Goal: Task Accomplishment & Management: Manage account settings

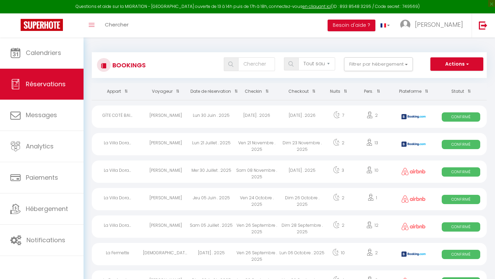
select select "not_cancelled"
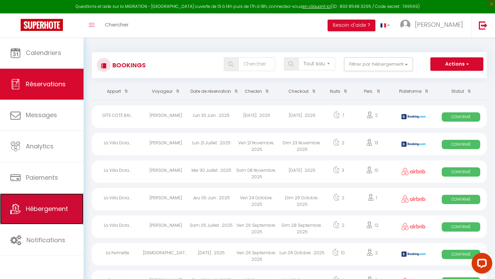
click at [53, 208] on span "Hébergement" at bounding box center [47, 209] width 42 height 9
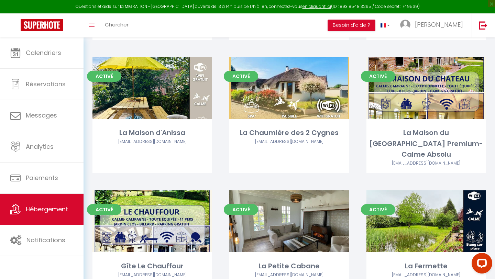
scroll to position [193, 0]
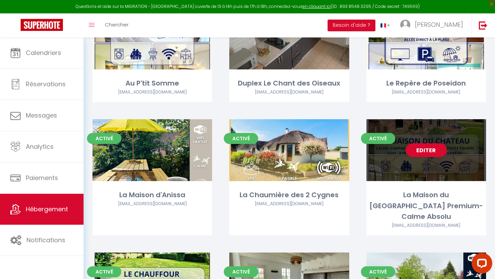
click at [430, 158] on div "Editer" at bounding box center [427, 150] width 120 height 62
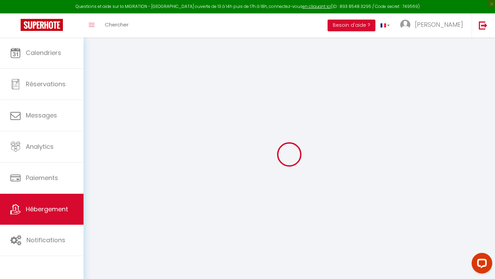
select select
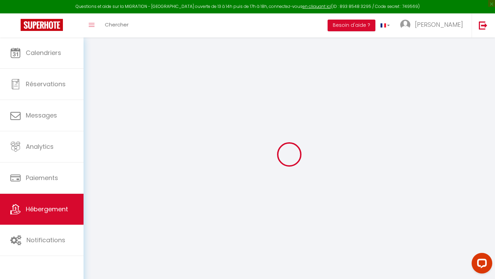
select select
checkbox input "false"
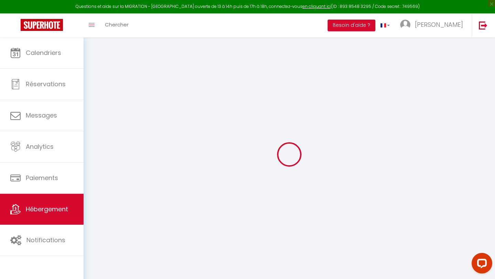
select select
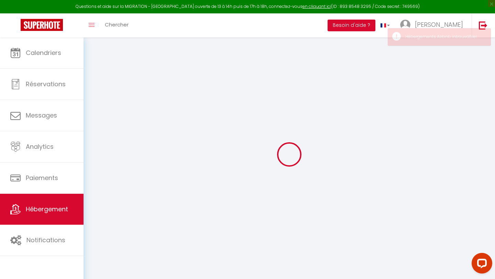
select select
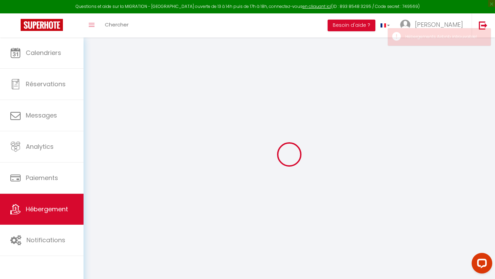
select select
checkbox input "false"
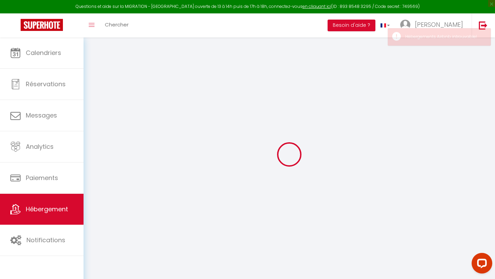
select select
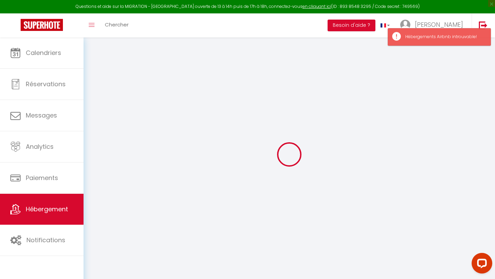
select select
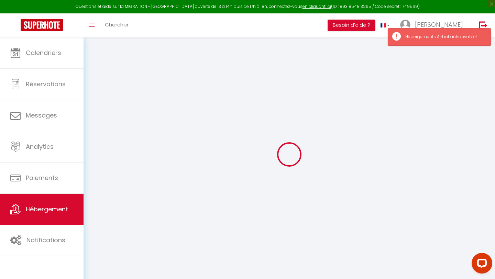
select select
checkbox input "false"
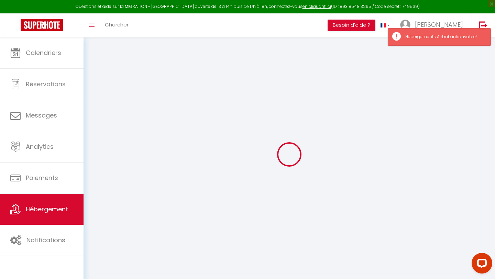
select select
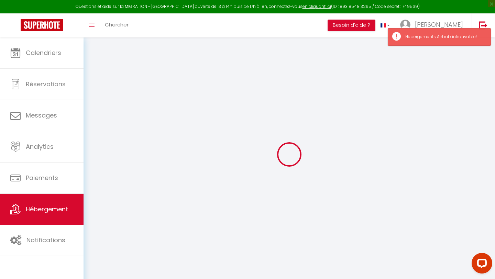
select select
checkbox input "false"
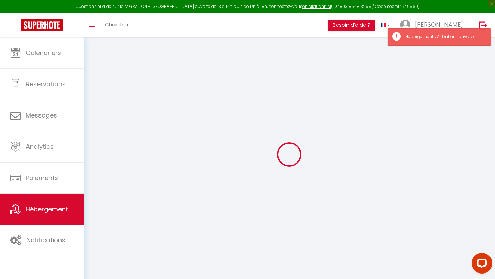
checkbox input "false"
select select
type input "La Maison du [GEOGRAPHIC_DATA] Premium-Calme Absolu"
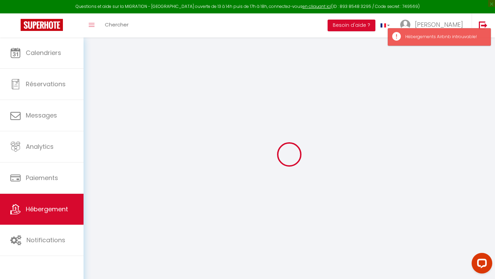
type input "Auriane"
type input "De Terline"
type input "[STREET_ADDRESS]"
type input "80140"
type input "Biencourt"
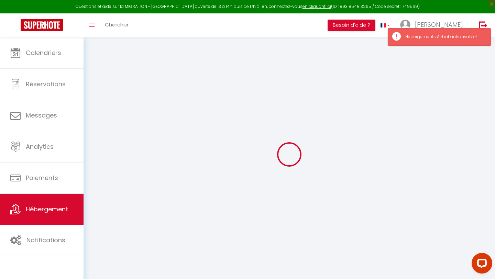
select select "houses"
select select "8"
select select "4"
type input "220"
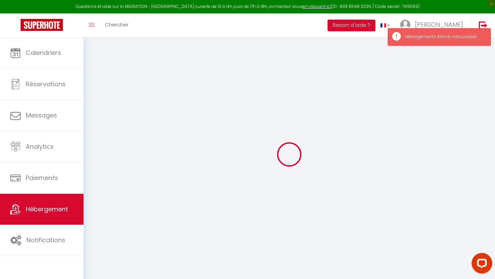
type input "1000"
select select
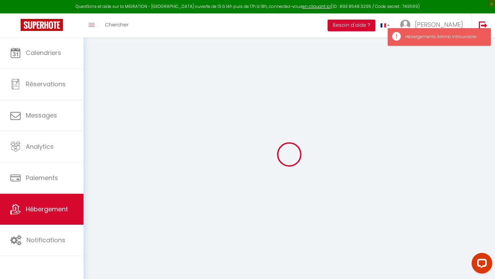
select select
type input "[STREET_ADDRESS]"
type input "80140"
type input "Biencourt"
type input "[EMAIL_ADDRESS][DOMAIN_NAME]"
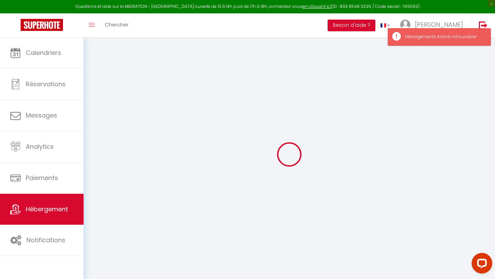
select select
checkbox input "true"
checkbox input "false"
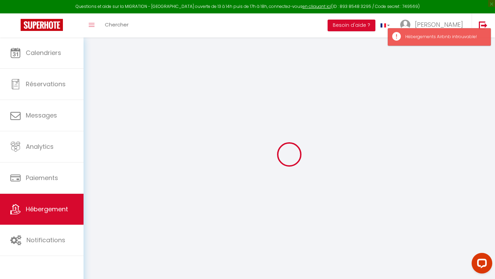
type input "0"
select select "villa"
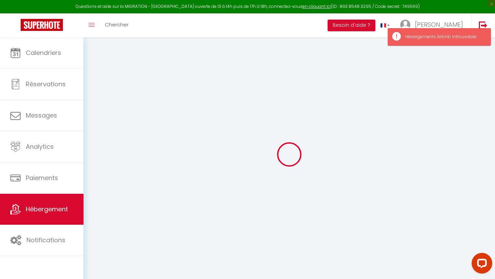
select select
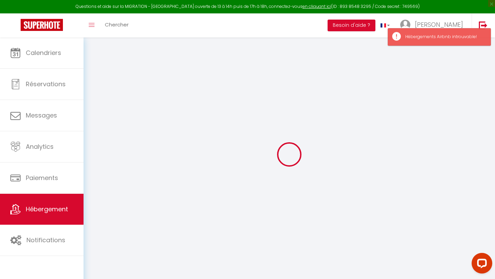
select select
checkbox input "true"
checkbox input "false"
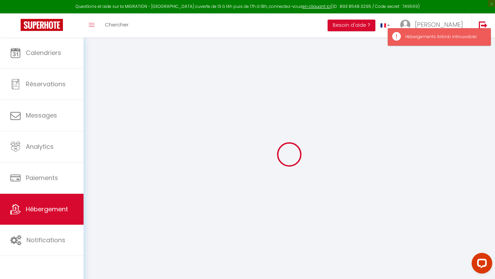
select select
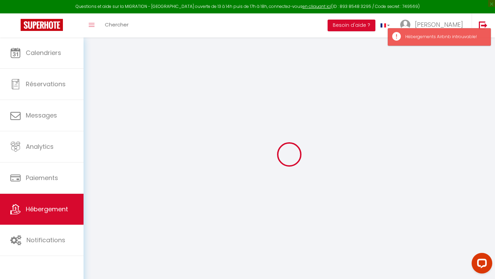
select select
checkbox input "true"
checkbox input "false"
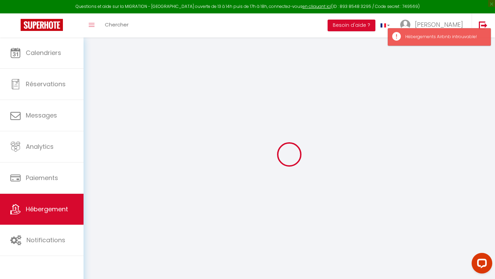
select select
checkbox input "true"
checkbox input "false"
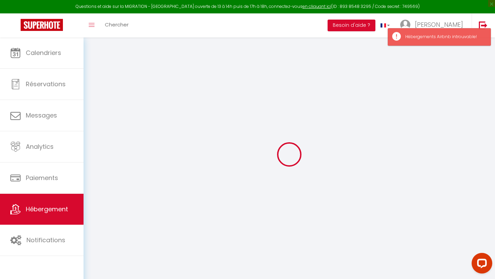
select select
checkbox input "true"
checkbox input "false"
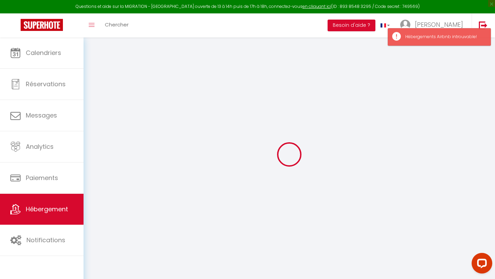
select select "16:00"
select select
select select "10:00"
select select "30"
select select "120"
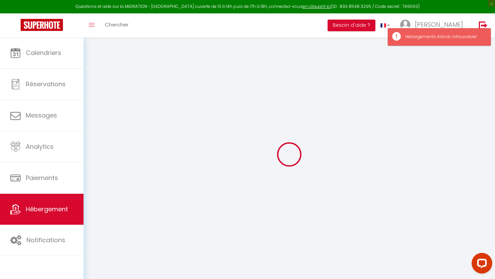
select select
checkbox input "true"
checkbox input "false"
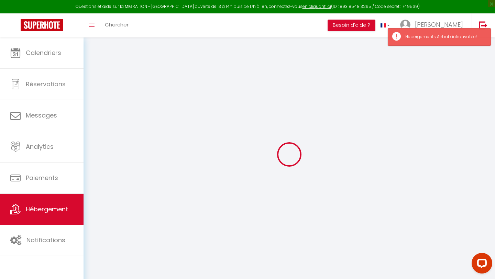
checkbox input "false"
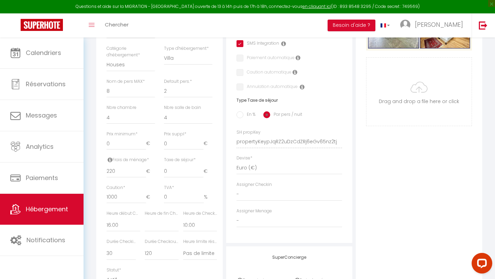
scroll to position [217, 0]
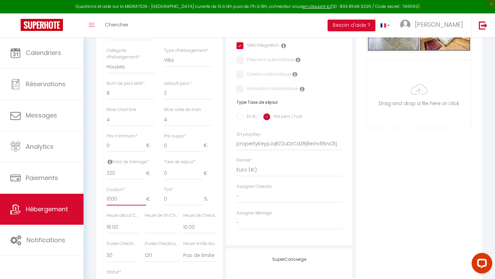
click at [123, 199] on input "1000" at bounding box center [127, 199] width 40 height 12
type input "100"
select select
checkbox input "true"
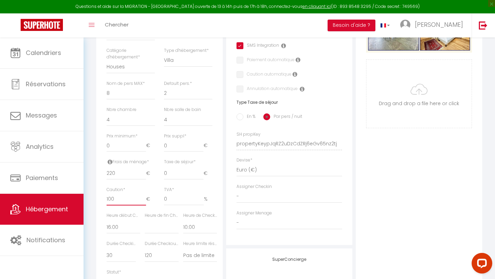
checkbox input "false"
type input "10"
select select
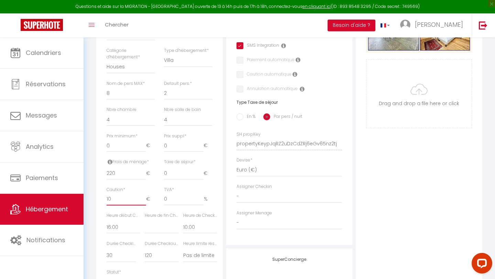
select select
checkbox input "true"
checkbox input "false"
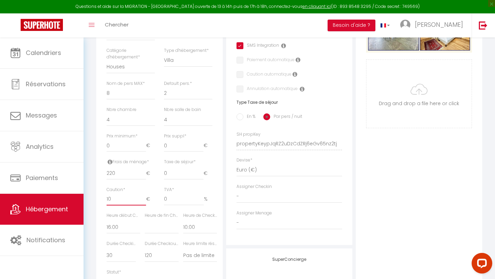
type input "1"
select select
checkbox input "true"
checkbox input "false"
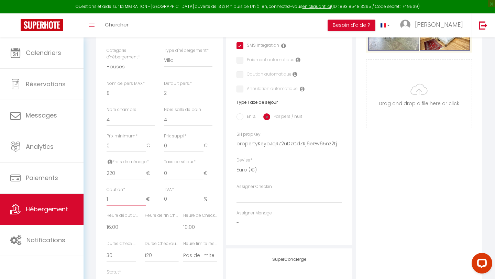
checkbox input "false"
type input "15"
select select
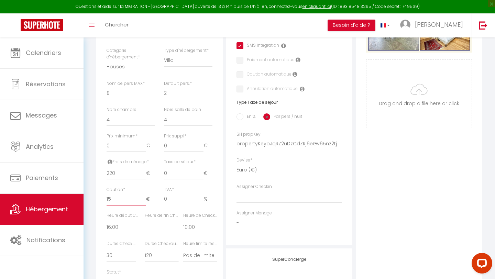
checkbox input "true"
checkbox input "false"
type input "150"
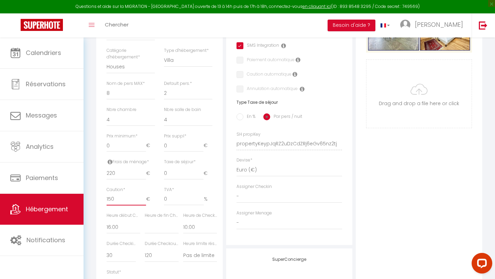
select select
checkbox input "true"
checkbox input "false"
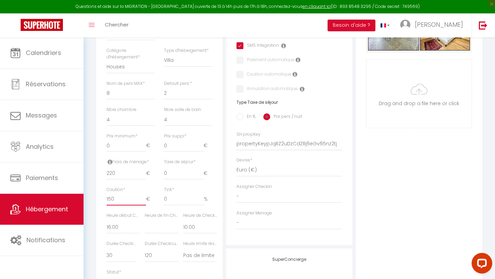
checkbox input "false"
type input "1500"
select select
checkbox input "true"
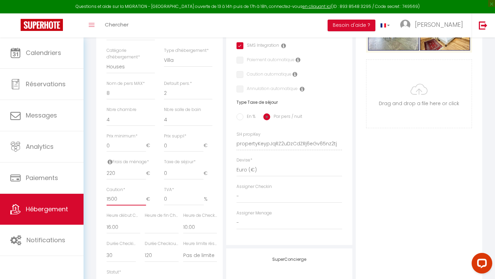
checkbox input "false"
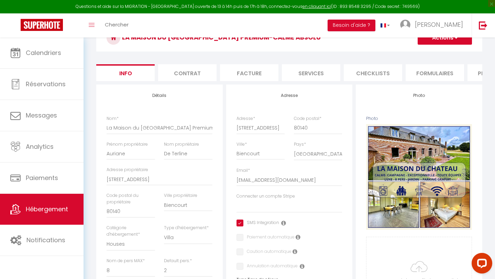
scroll to position [0, 0]
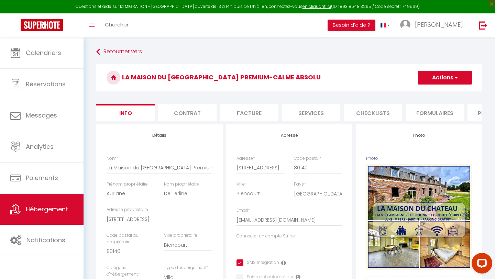
type input "1500"
click at [446, 80] on button "Actions" at bounding box center [445, 78] width 54 height 14
click at [426, 94] on input "Enregistrer" at bounding box center [417, 92] width 25 height 7
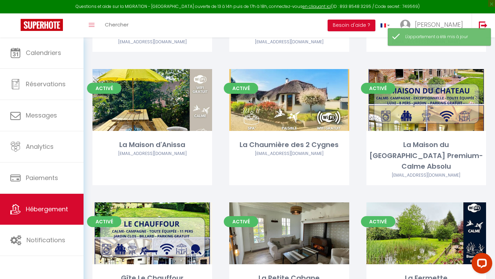
scroll to position [243, 0]
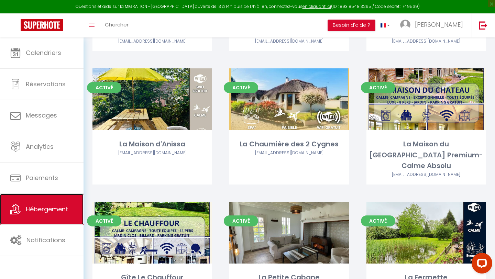
click at [49, 214] on span "Hébergement" at bounding box center [47, 209] width 42 height 9
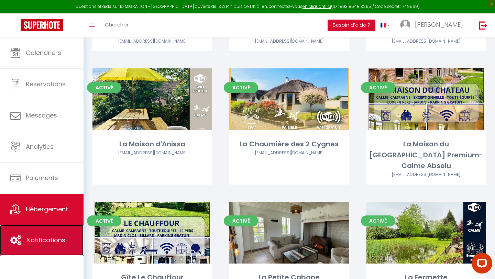
click at [48, 238] on span "Notifications" at bounding box center [45, 240] width 39 height 9
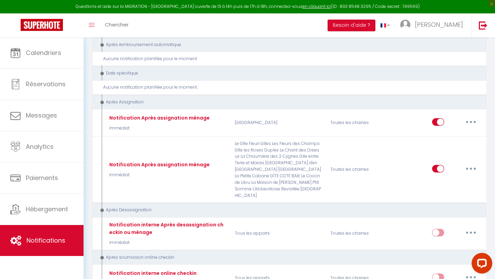
scroll to position [2488, 0]
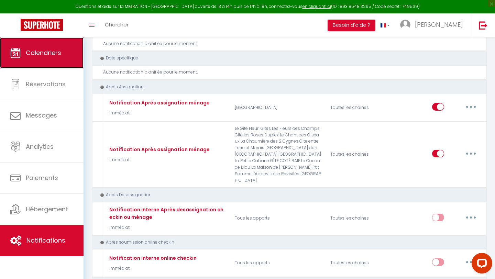
click at [61, 48] on span "Calendriers" at bounding box center [43, 52] width 35 height 9
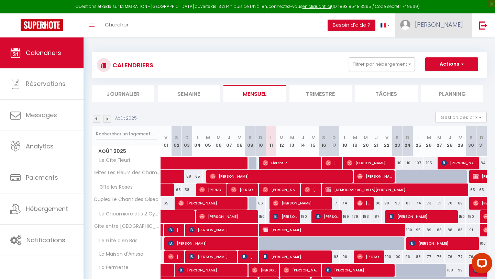
click at [411, 28] on img at bounding box center [405, 25] width 10 height 10
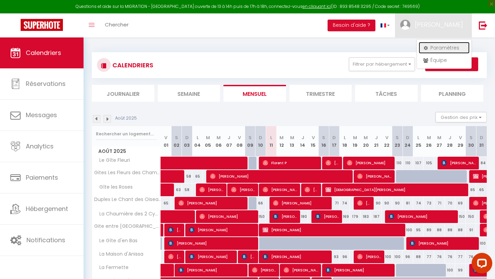
click at [434, 47] on link "Paramètres" at bounding box center [444, 48] width 51 height 12
select select "fr"
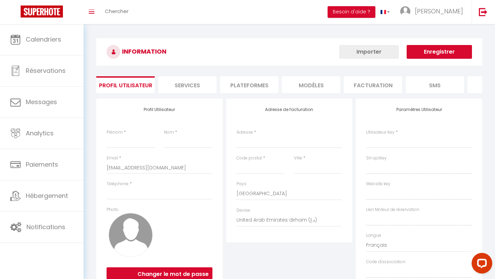
type input "[PERSON_NAME]"
type input "0638453884"
type input "[STREET_ADDRESS][PERSON_NAME]"
type input "80860"
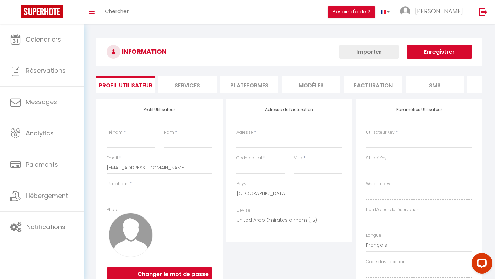
type input "Nouvion"
select select "28"
type input "BXbyo00QSlTTBn1X3pwhpLPhq"
type input "JOccENiFf84UCZmR0pMZXx4jo"
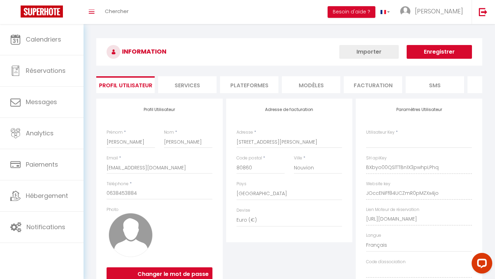
select select "fr"
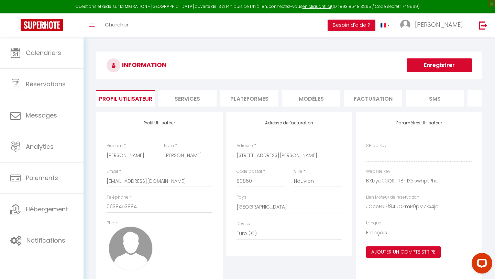
type input "BXbyo00QSlTTBn1X3pwhpLPhq"
type input "JOccENiFf84UCZmR0pMZXx4jo"
type input "[URL][DOMAIN_NAME]"
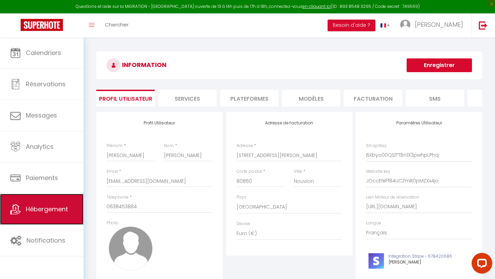
click at [49, 214] on link "Hébergement" at bounding box center [42, 209] width 84 height 31
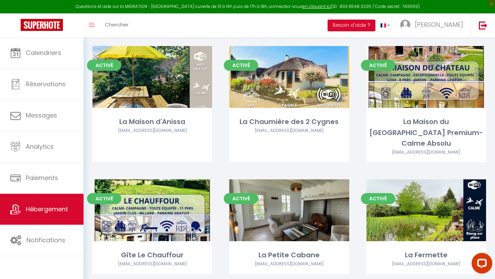
scroll to position [287, 0]
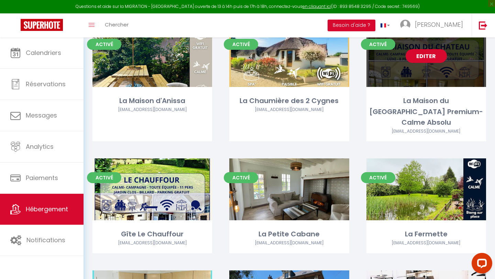
click at [429, 61] on link "Editer" at bounding box center [426, 56] width 41 height 14
select select "3"
select select "2"
select select "1"
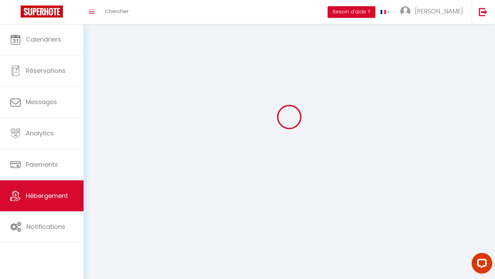
select select
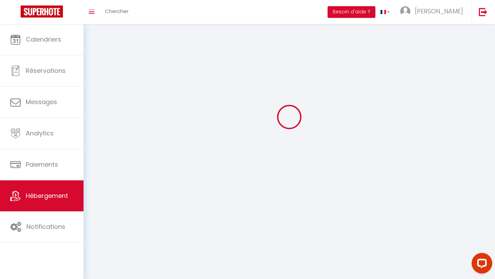
checkbox input "false"
select select
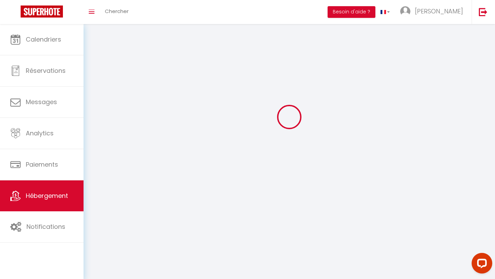
select select
select select "1"
select select
select select "28"
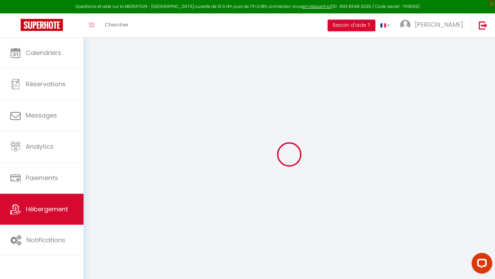
select select
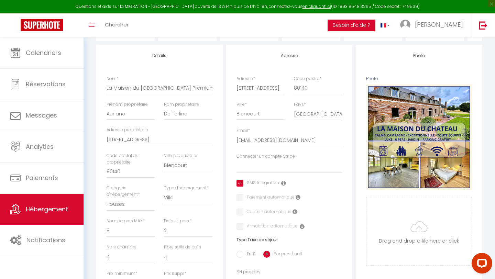
scroll to position [79, 0]
click at [270, 167] on select "[PERSON_NAME] La Chaumiere - [PERSON_NAME] Le Chant des Oiseaux - [PERSON_NAME]…" at bounding box center [290, 166] width 106 height 13
click at [243, 198] on label "Paiement automatique" at bounding box center [268, 199] width 51 height 8
click at [243, 212] on label "Caution automatique" at bounding box center [267, 213] width 48 height 8
click at [243, 199] on label "Paiement automatique" at bounding box center [268, 199] width 51 height 8
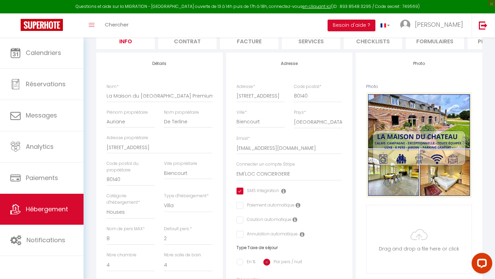
scroll to position [106, 0]
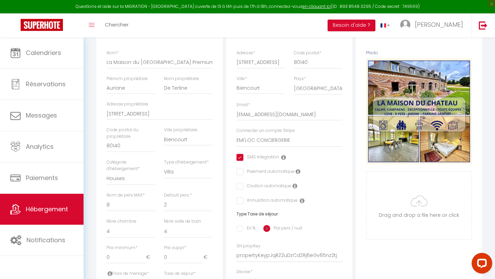
click at [237, 201] on input "checkbox" at bounding box center [267, 200] width 61 height 7
click at [240, 186] on input "checkbox" at bounding box center [239, 186] width 4 height 7
click at [240, 170] on input "checkbox" at bounding box center [239, 171] width 4 height 7
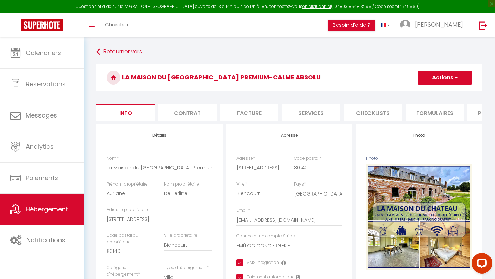
click at [423, 79] on button "Actions" at bounding box center [445, 78] width 54 height 14
click at [415, 89] on input "Enregistrer" at bounding box center [417, 92] width 25 height 7
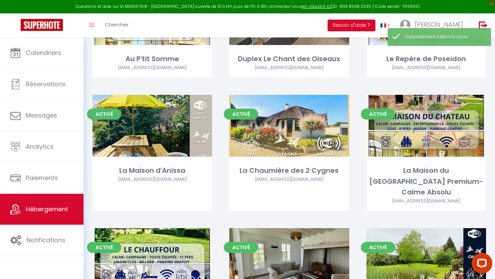
scroll to position [227, 0]
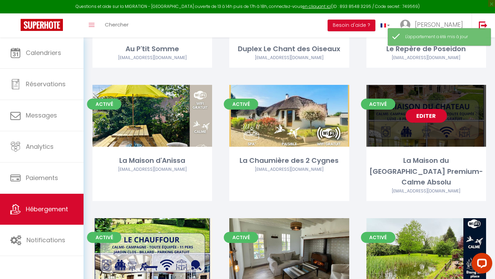
click at [425, 121] on link "Editer" at bounding box center [426, 116] width 41 height 14
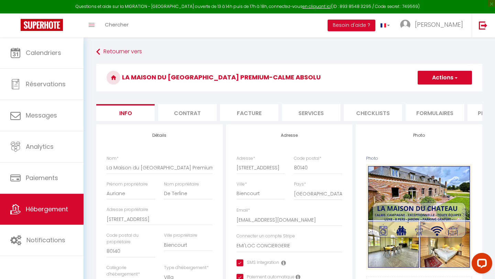
click at [438, 78] on button "Actions" at bounding box center [445, 78] width 54 height 14
click at [413, 95] on input "Enregistrer" at bounding box center [417, 92] width 25 height 7
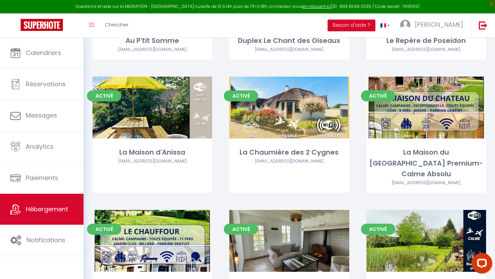
scroll to position [234, 0]
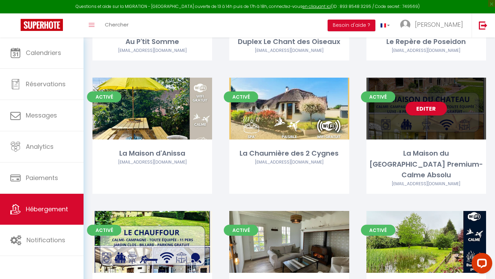
click at [447, 116] on div "Editer" at bounding box center [427, 109] width 120 height 62
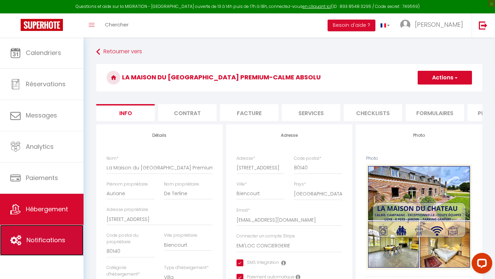
click at [47, 238] on span "Notifications" at bounding box center [45, 240] width 39 height 9
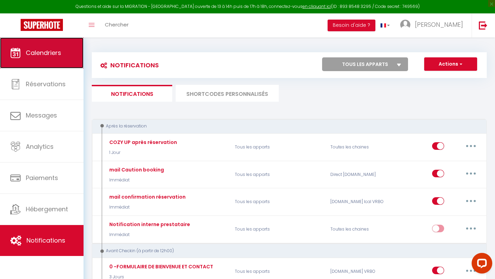
click at [28, 60] on link "Calendriers" at bounding box center [42, 52] width 84 height 31
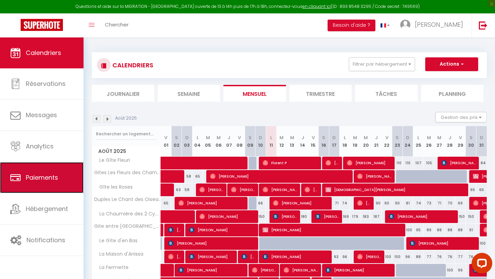
click at [46, 173] on link "Paiements" at bounding box center [42, 177] width 84 height 31
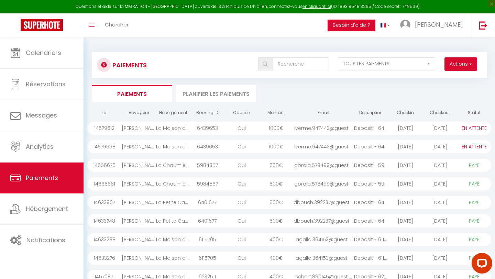
click at [442, 131] on div "[DATE]" at bounding box center [440, 128] width 34 height 13
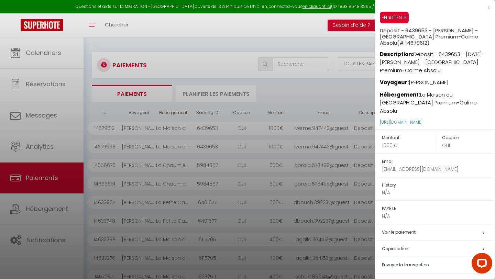
scroll to position [27, 0]
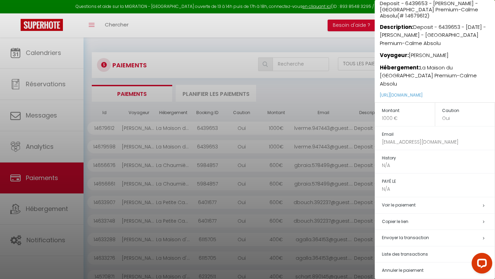
click at [402, 267] on span "Annuler le paiement" at bounding box center [403, 270] width 42 height 6
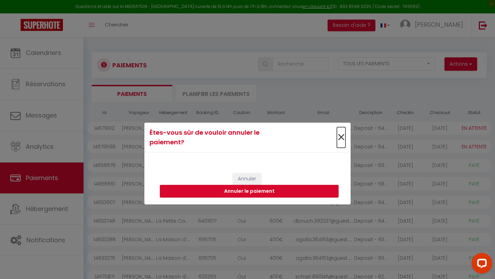
click at [341, 139] on span "×" at bounding box center [341, 137] width 9 height 21
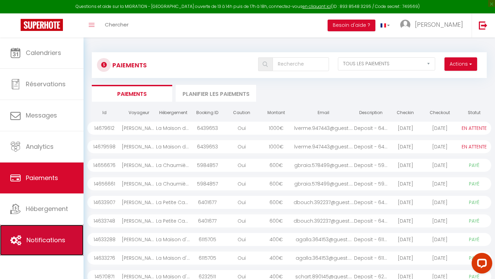
click at [57, 239] on span "Notifications" at bounding box center [45, 240] width 39 height 9
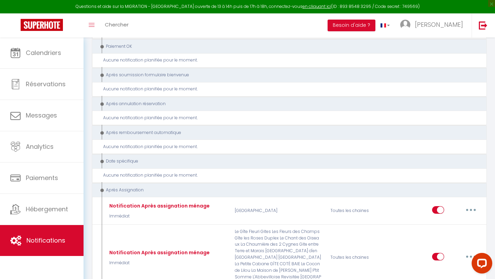
scroll to position [2488, 0]
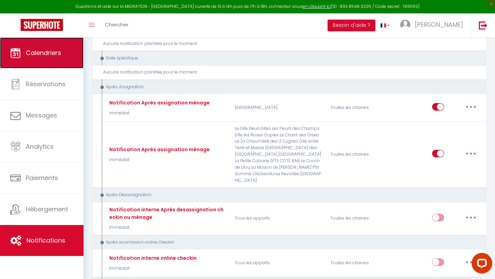
click at [56, 63] on link "Calendriers" at bounding box center [42, 52] width 84 height 31
